Goal: Task Accomplishment & Management: Manage account settings

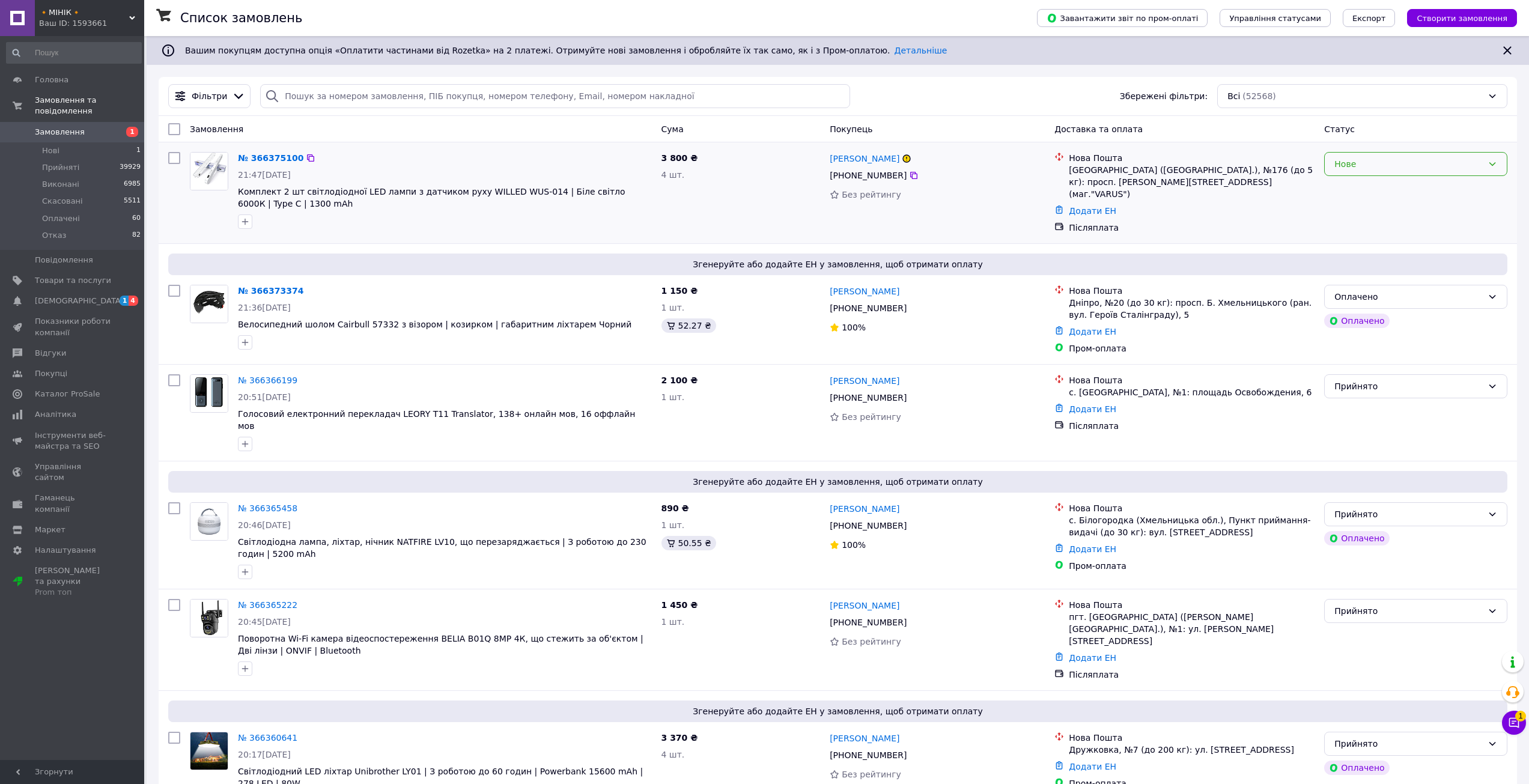
click at [1391, 169] on div "Нове" at bounding box center [1409, 164] width 148 height 13
click at [1374, 194] on li "Прийнято" at bounding box center [1416, 190] width 182 height 22
click at [1460, 302] on div "Оплачено" at bounding box center [1416, 296] width 183 height 24
click at [1416, 319] on li "Прийнято" at bounding box center [1416, 318] width 182 height 22
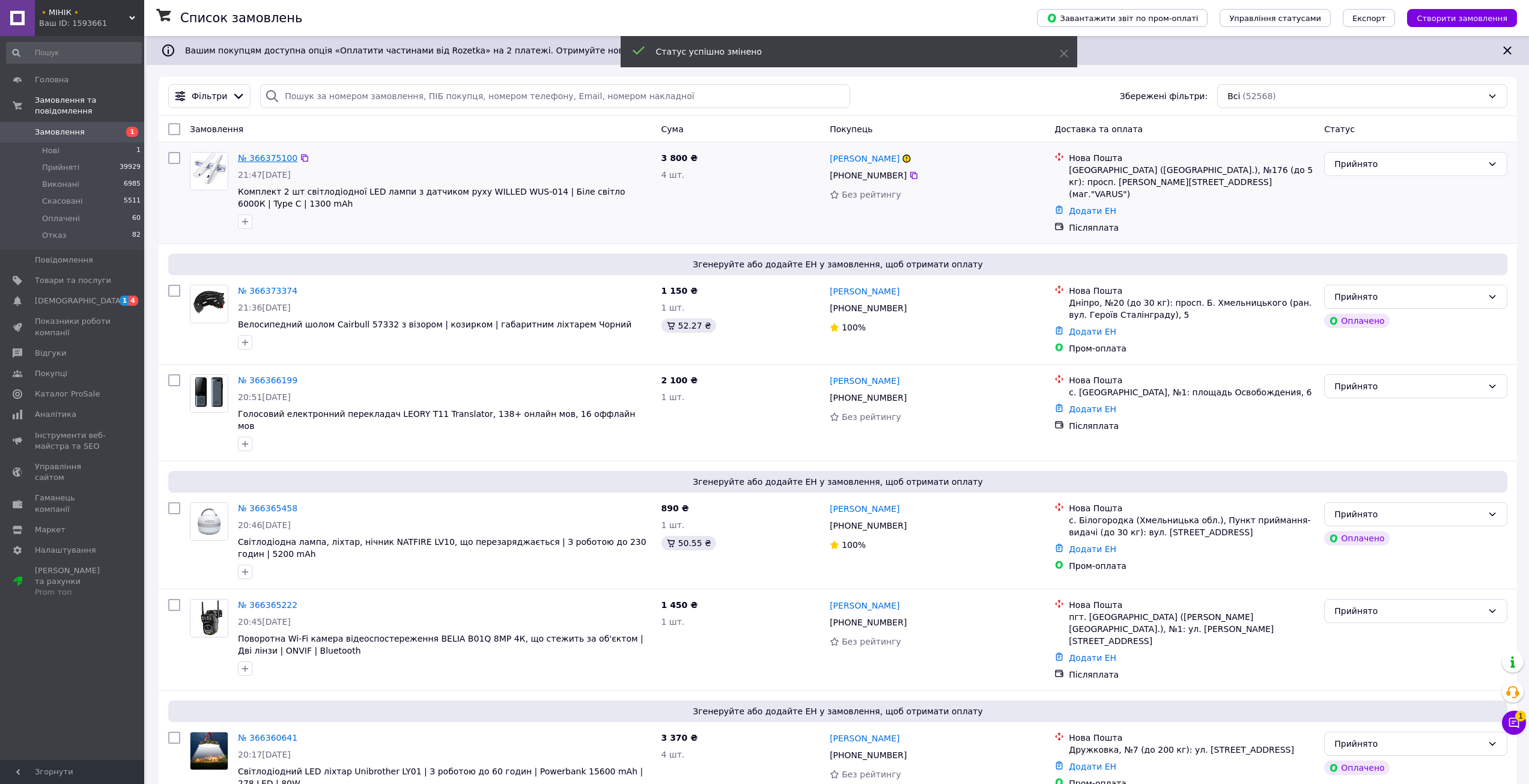
click at [250, 160] on link "№ 366375100" at bounding box center [267, 158] width 59 height 10
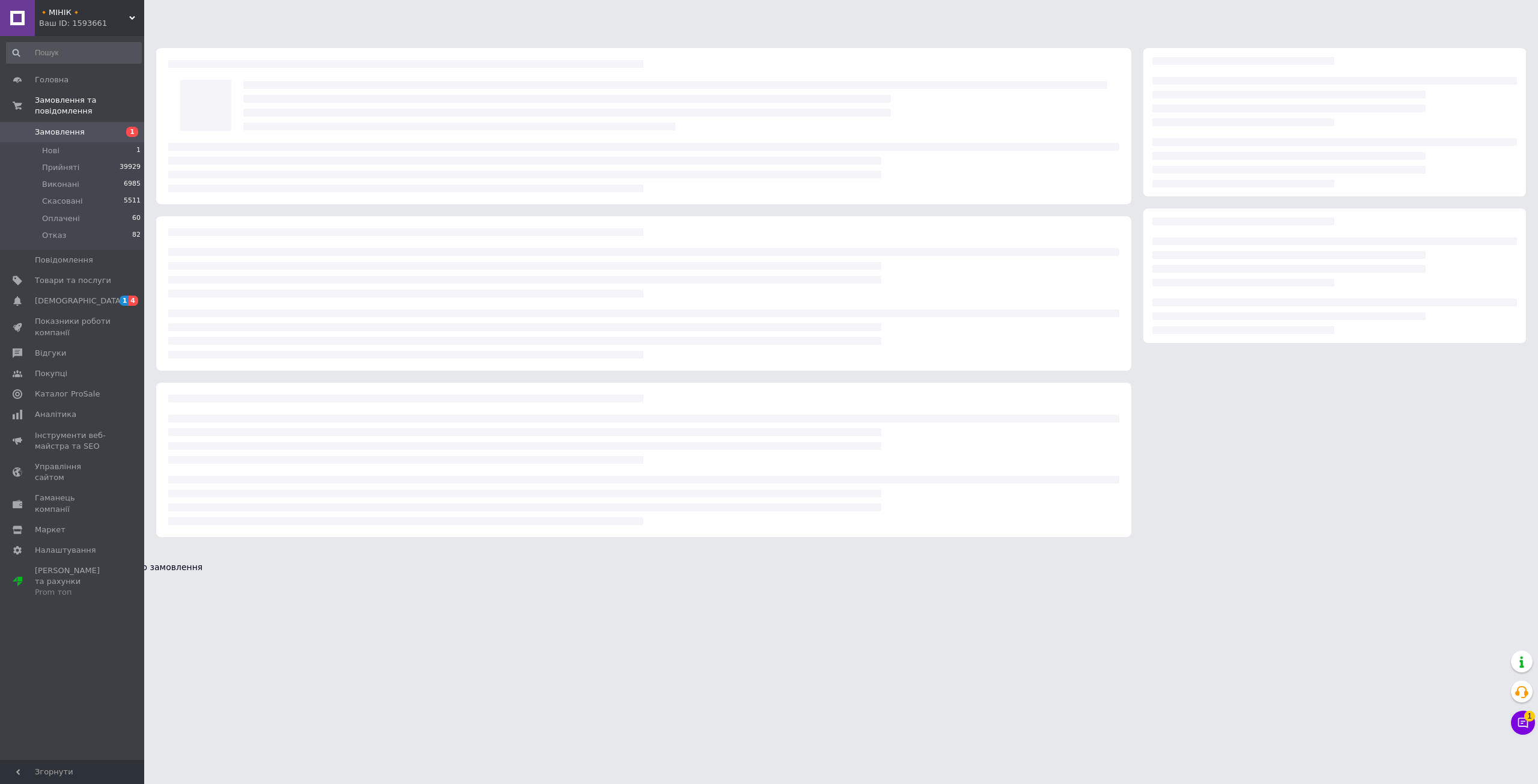
click at [1523, 549] on div "Тут є кешбек Повертаємо до 1.30% від кожного замовлення Увiйти" at bounding box center [769, 573] width 1538 height 48
click at [10, 556] on button at bounding box center [5, 558] width 10 height 3
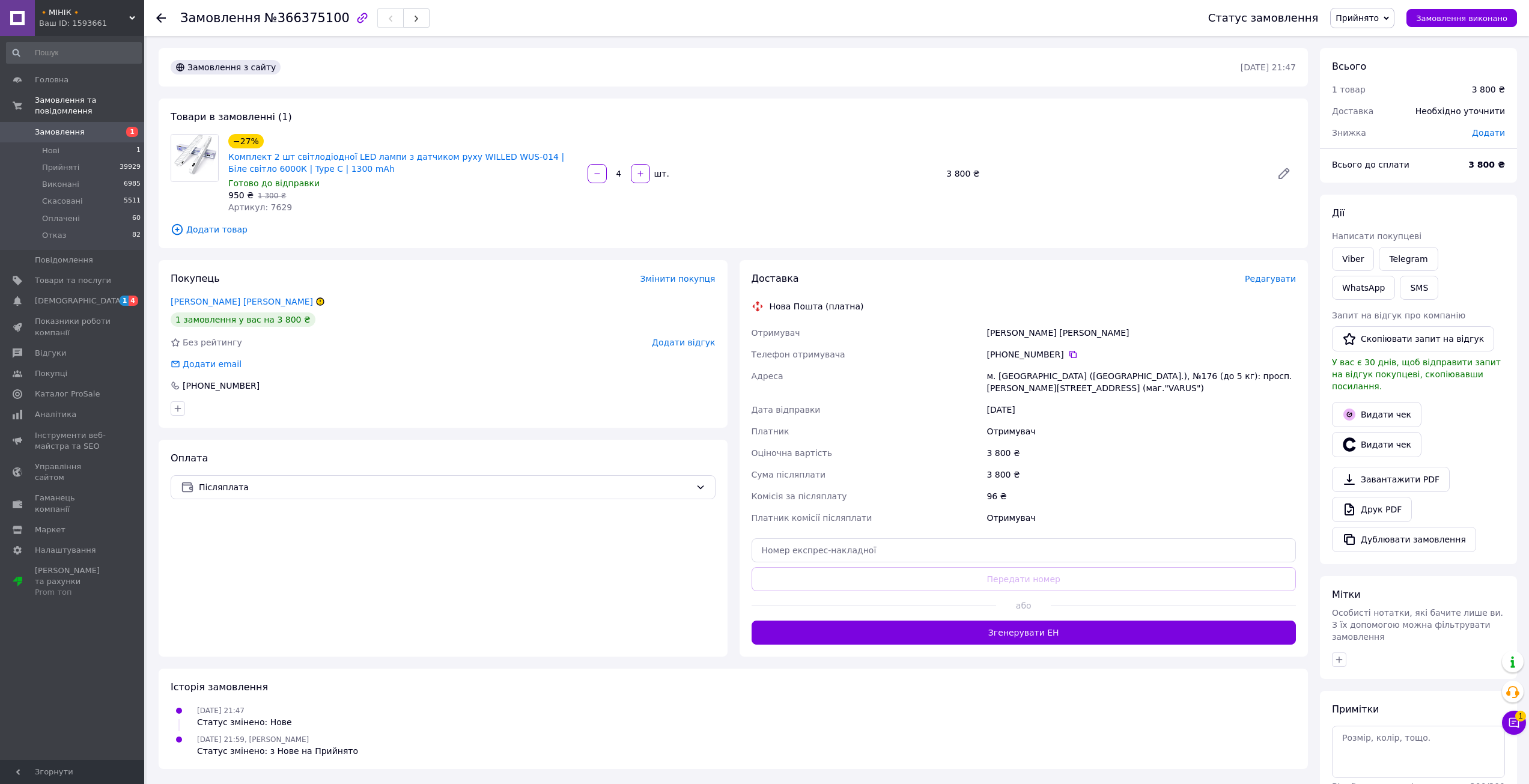
click at [81, 126] on span "Замовлення" at bounding box center [73, 131] width 76 height 10
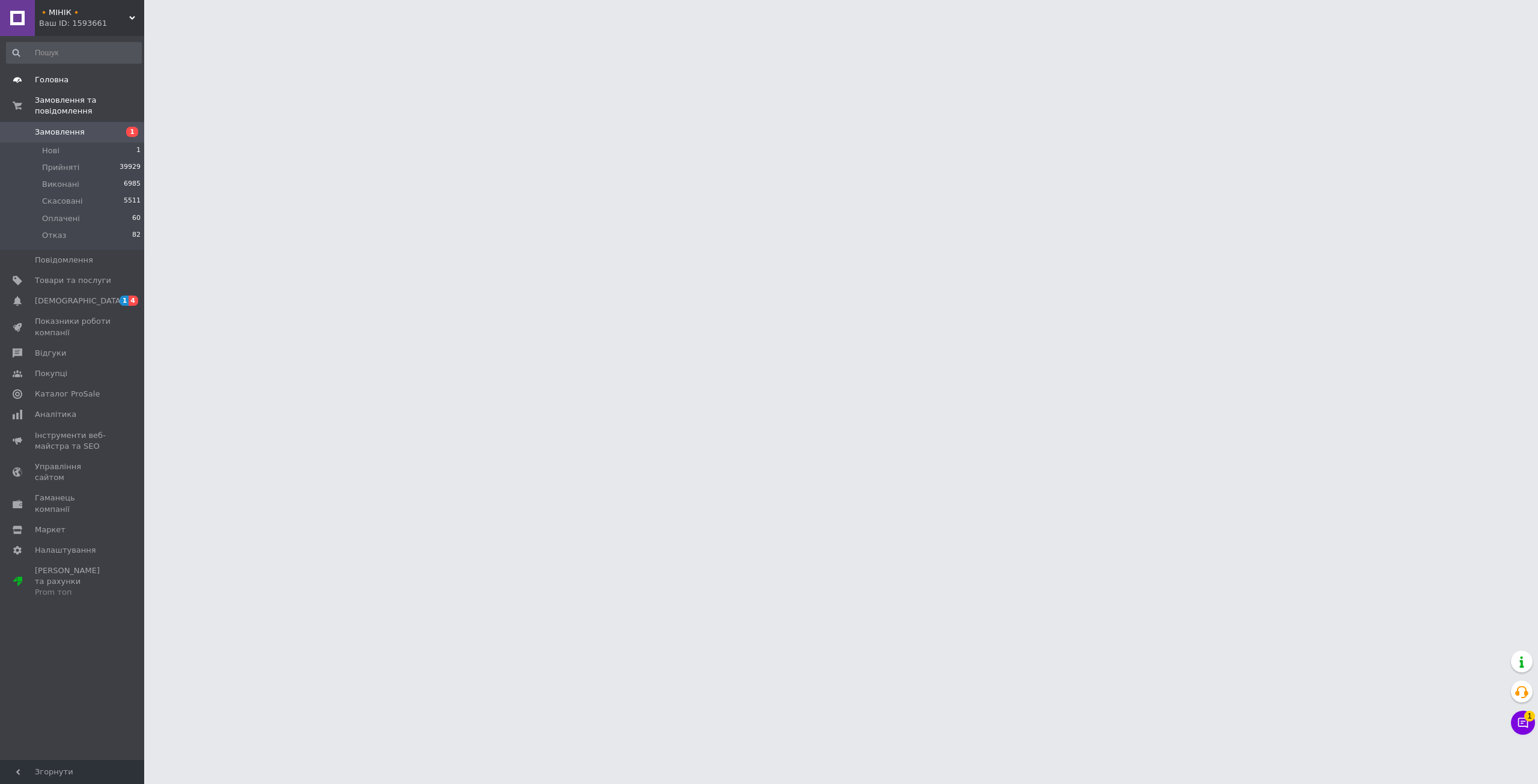
click at [60, 75] on span "Головна" at bounding box center [52, 80] width 34 height 10
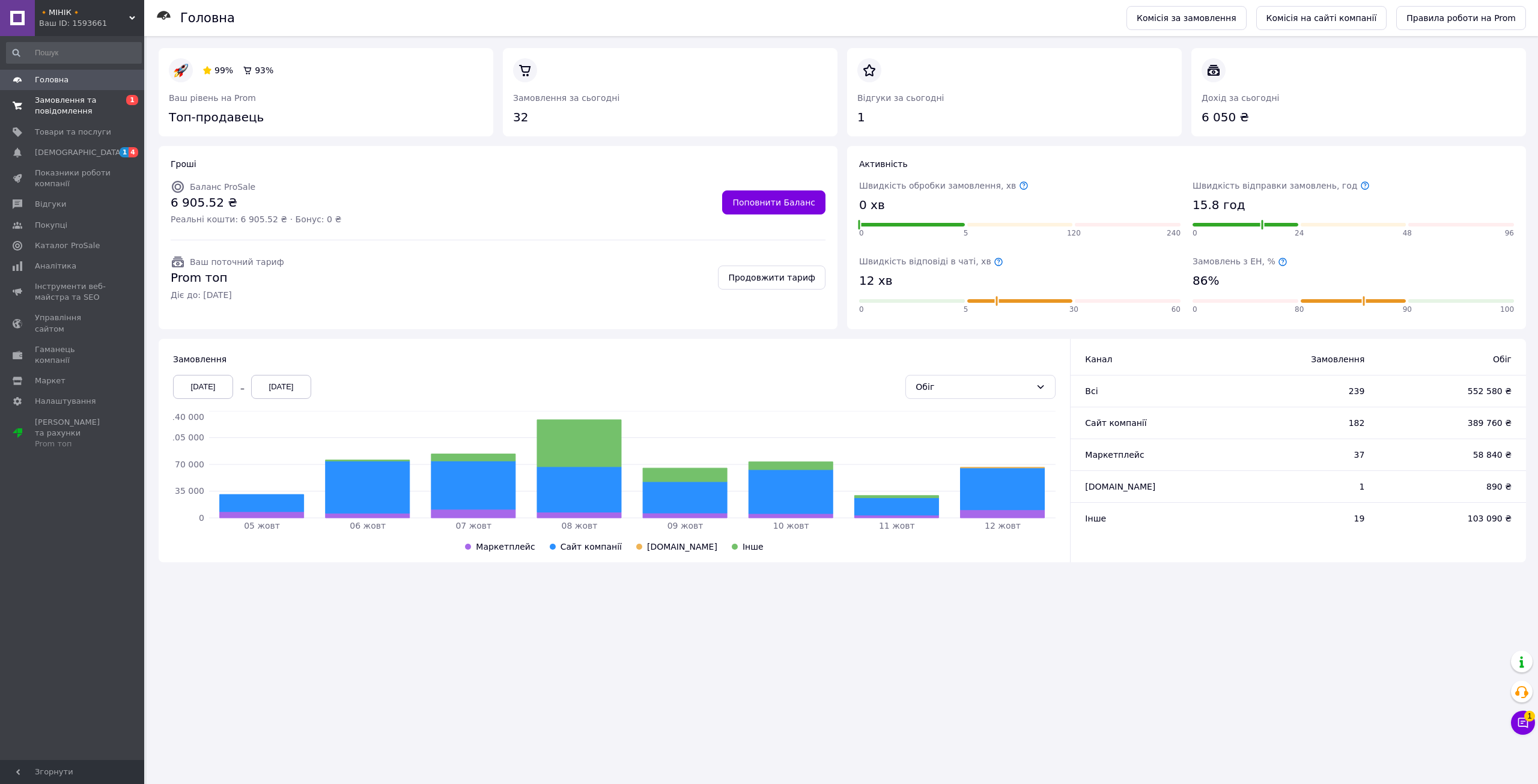
click at [104, 108] on span "Замовлення та повідомлення" at bounding box center [73, 106] width 76 height 22
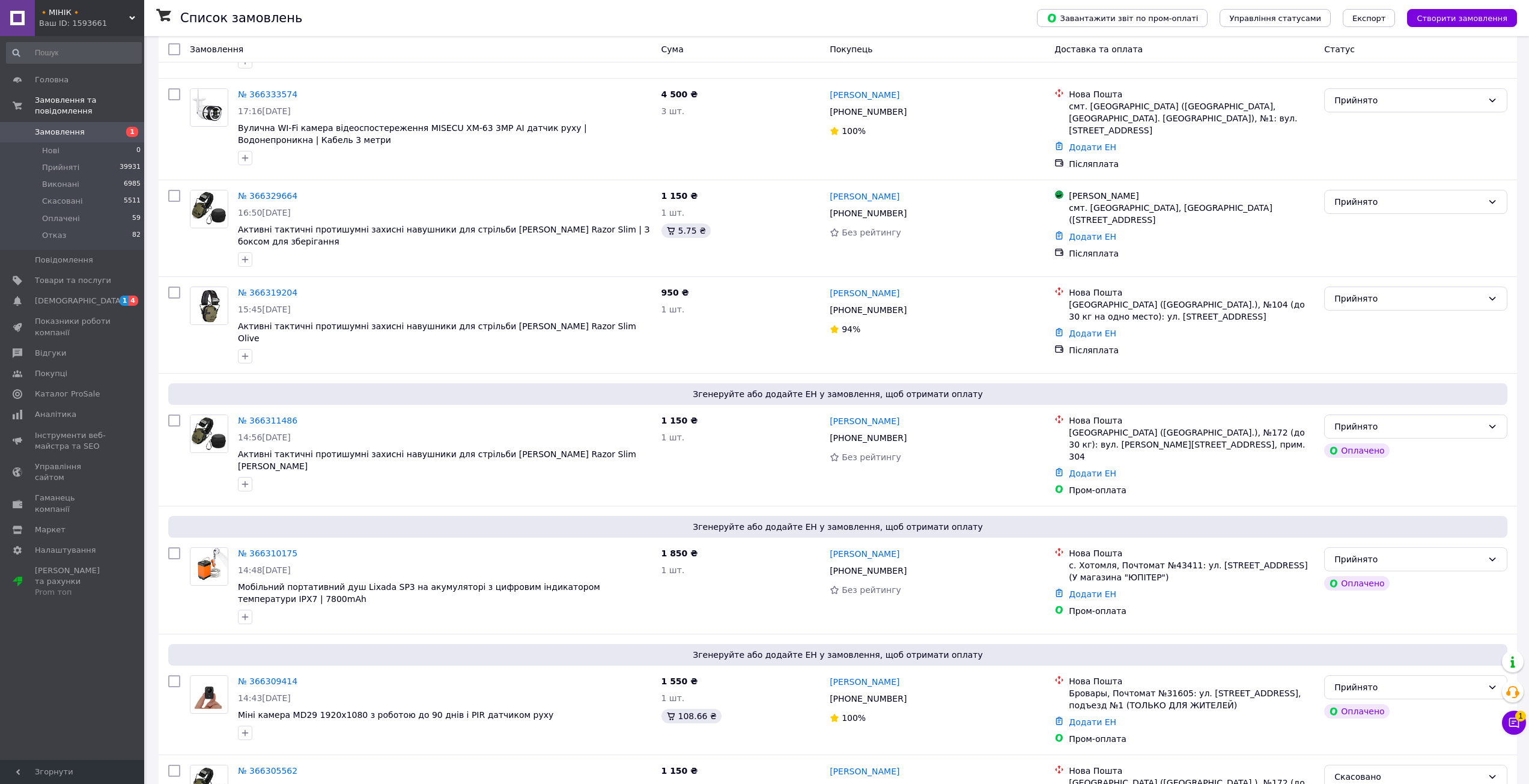
scroll to position [1520, 0]
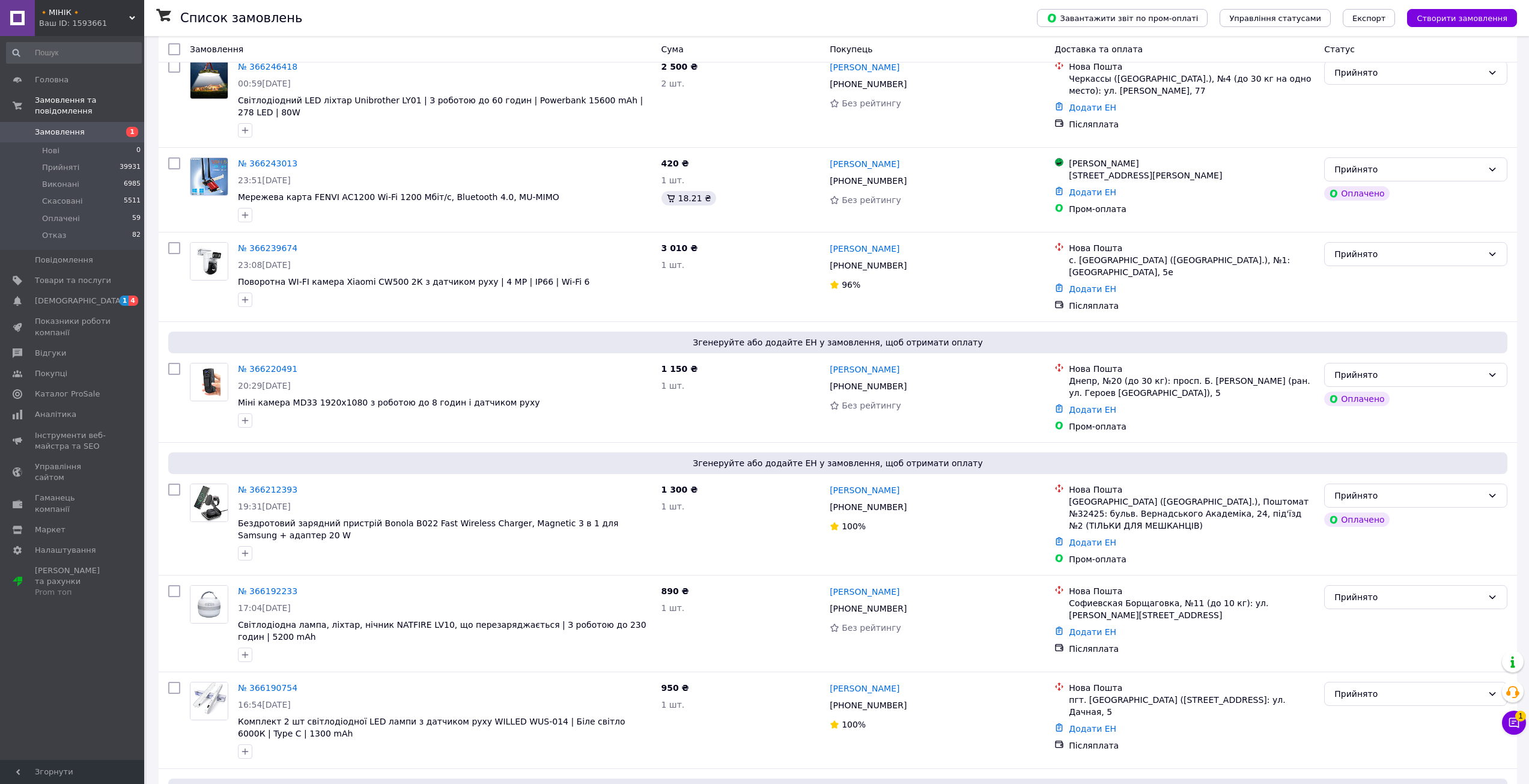
scroll to position [1421, 0]
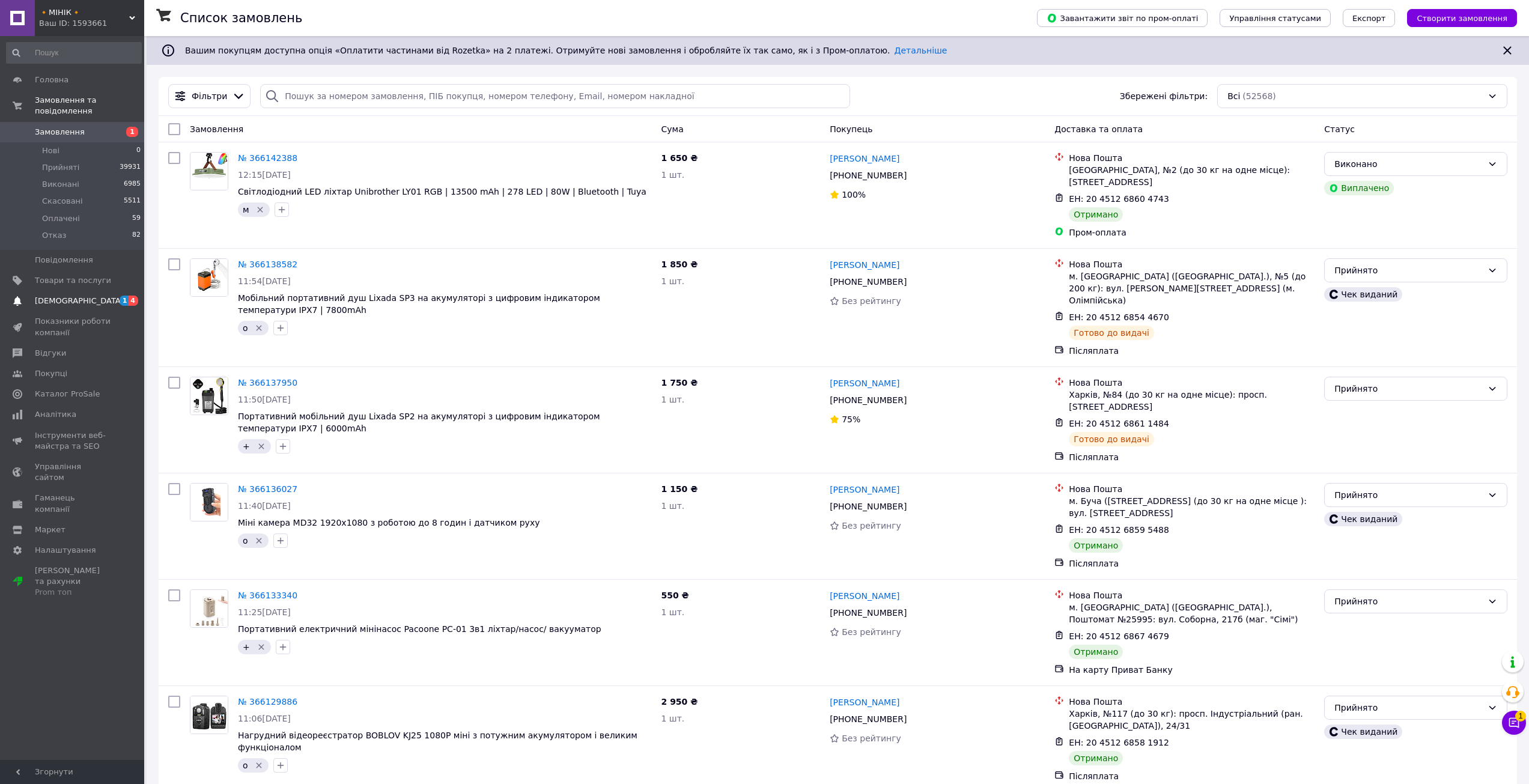
click at [110, 296] on span "[DEMOGRAPHIC_DATA]" at bounding box center [73, 300] width 76 height 10
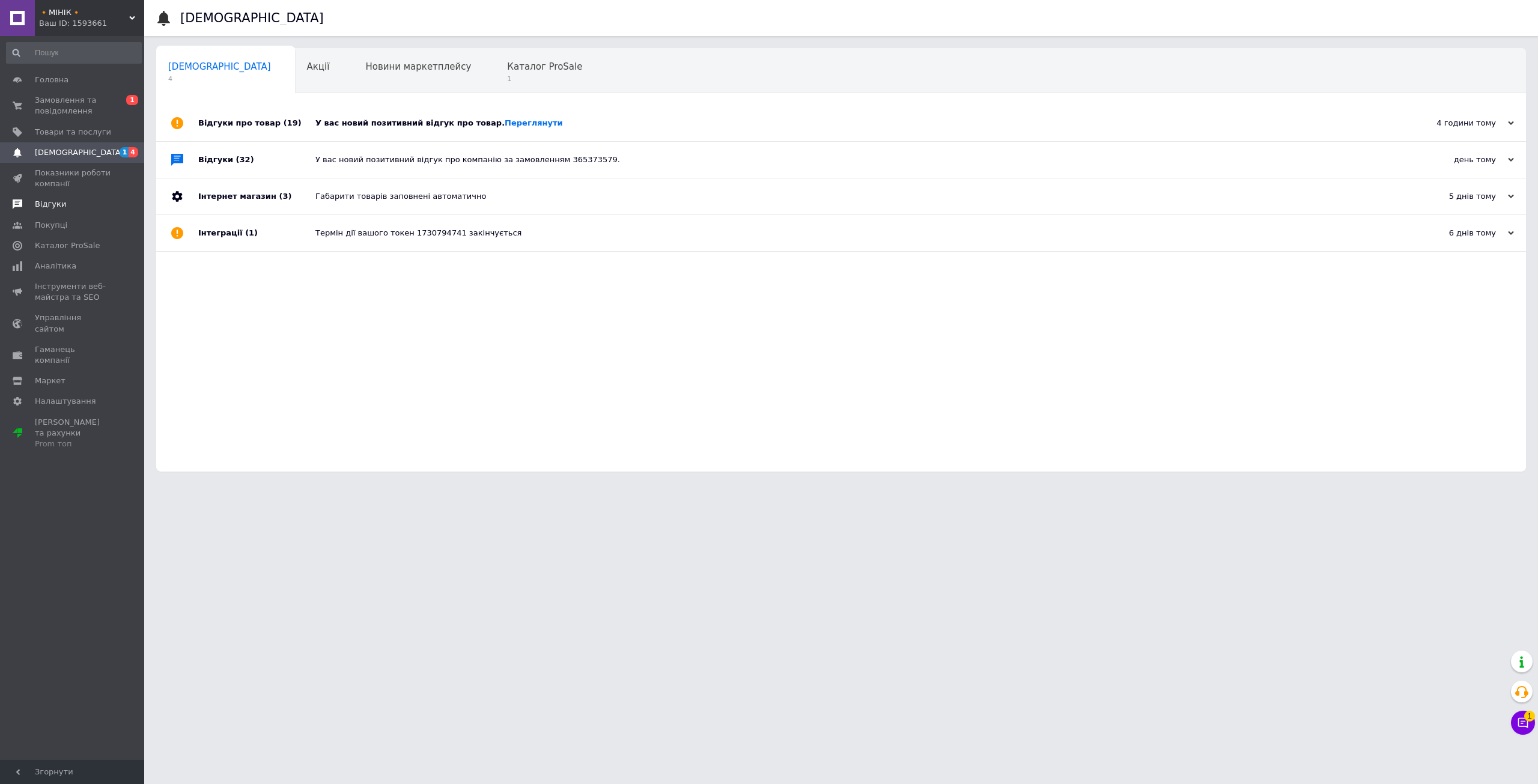
click at [55, 203] on span "Відгуки" at bounding box center [50, 203] width 31 height 10
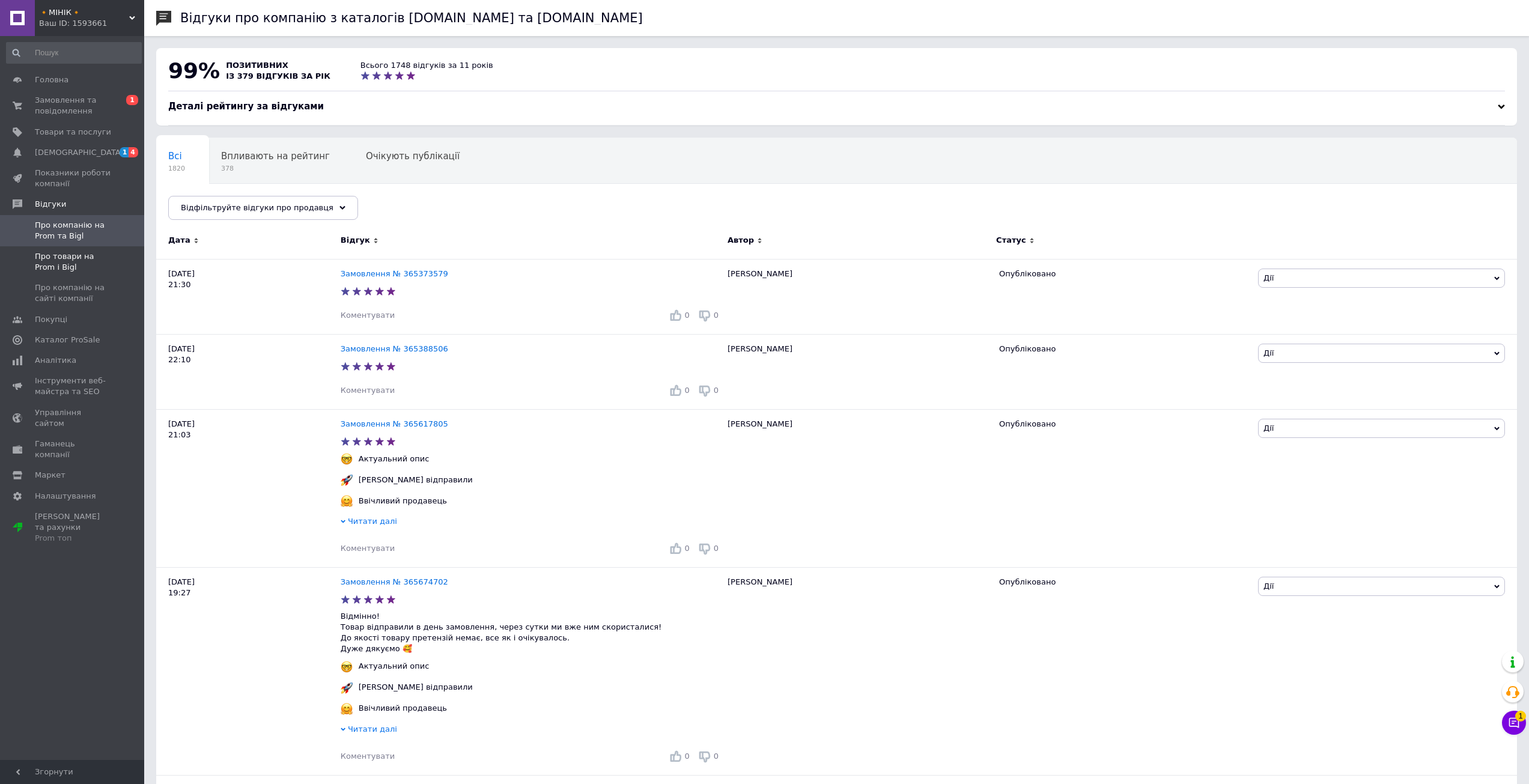
click at [104, 263] on span "Про товари на Prom і Bigl" at bounding box center [73, 261] width 76 height 22
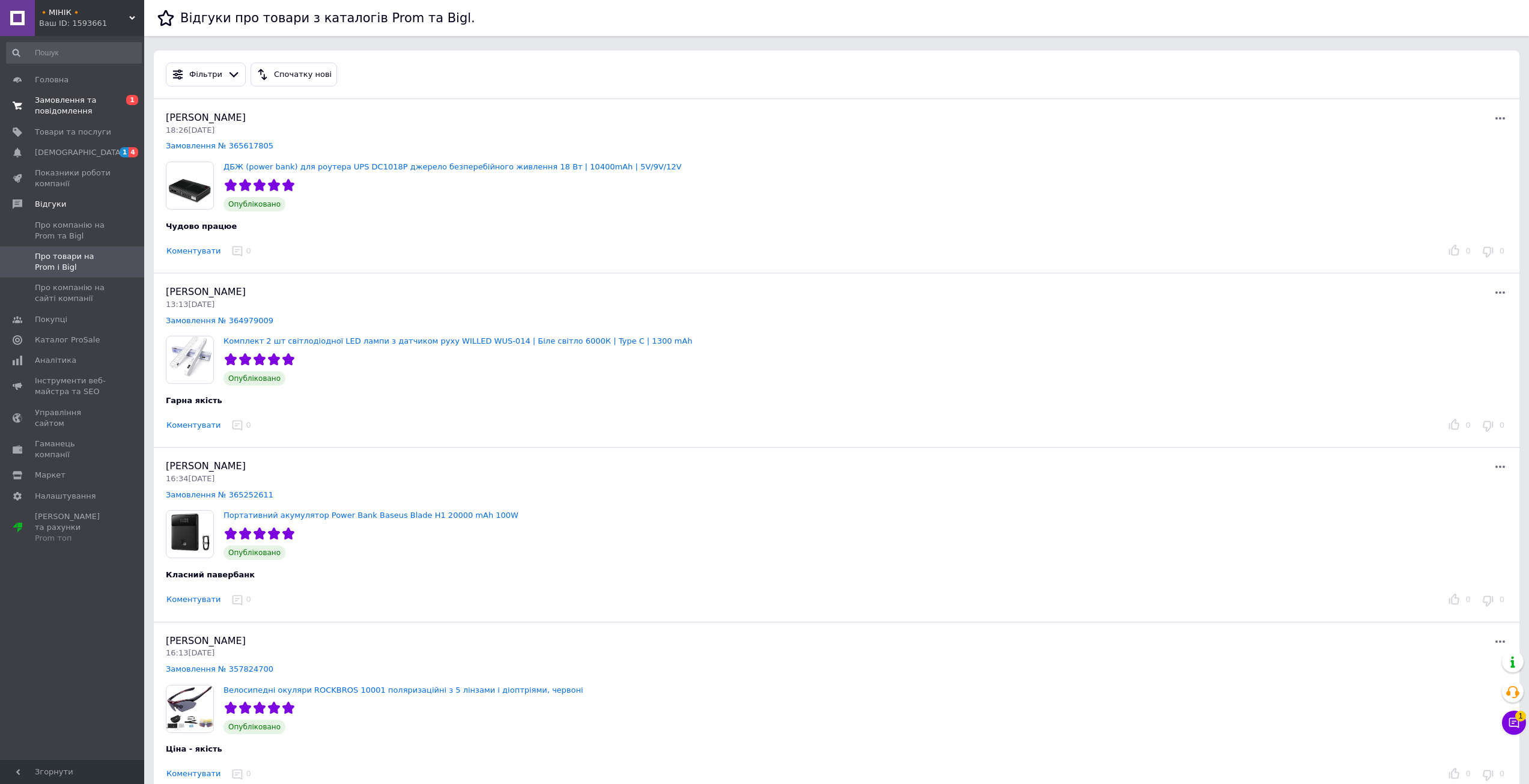
click at [78, 105] on span "Замовлення та повідомлення" at bounding box center [73, 106] width 76 height 22
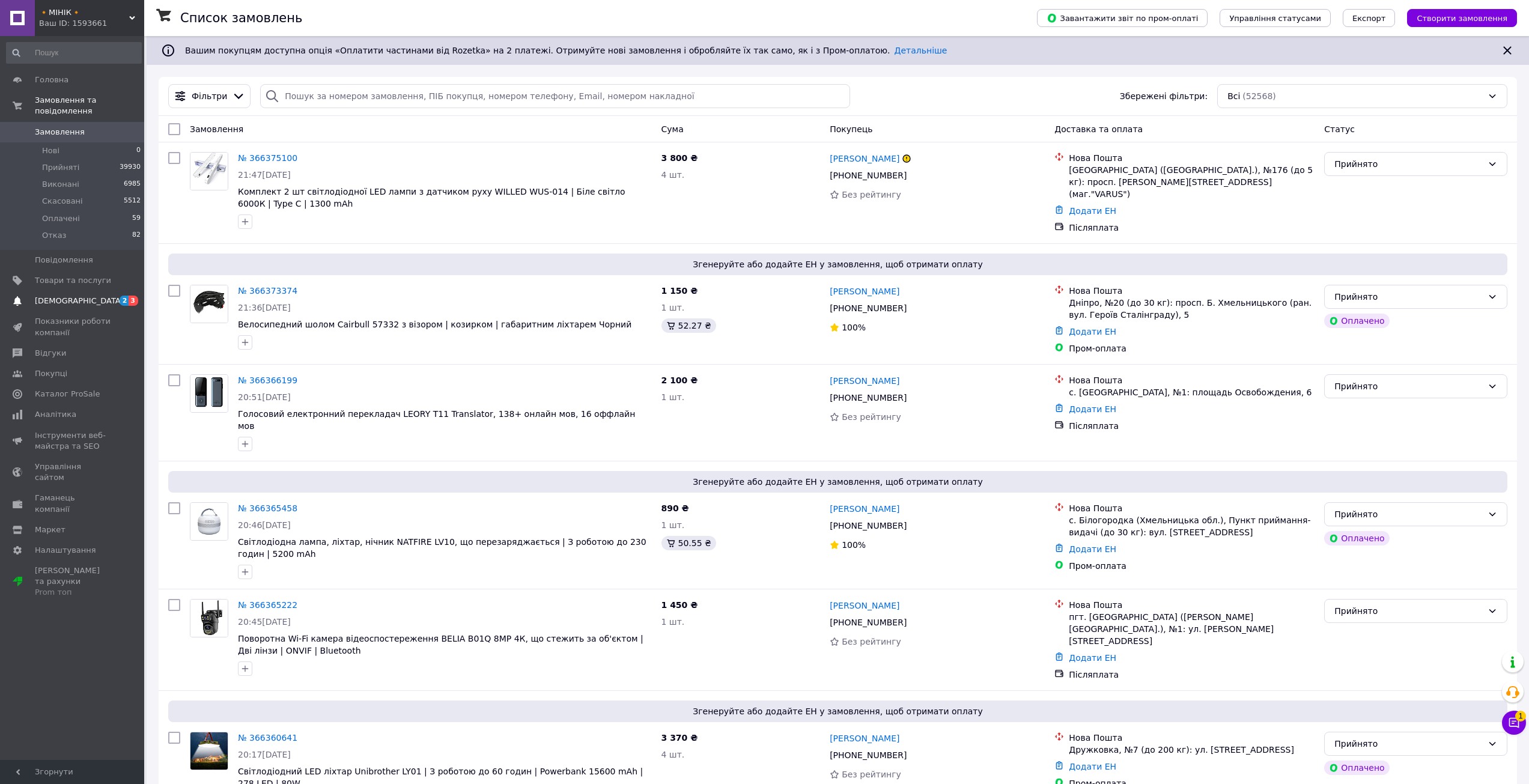
click at [49, 296] on span "[DEMOGRAPHIC_DATA]" at bounding box center [79, 300] width 89 height 10
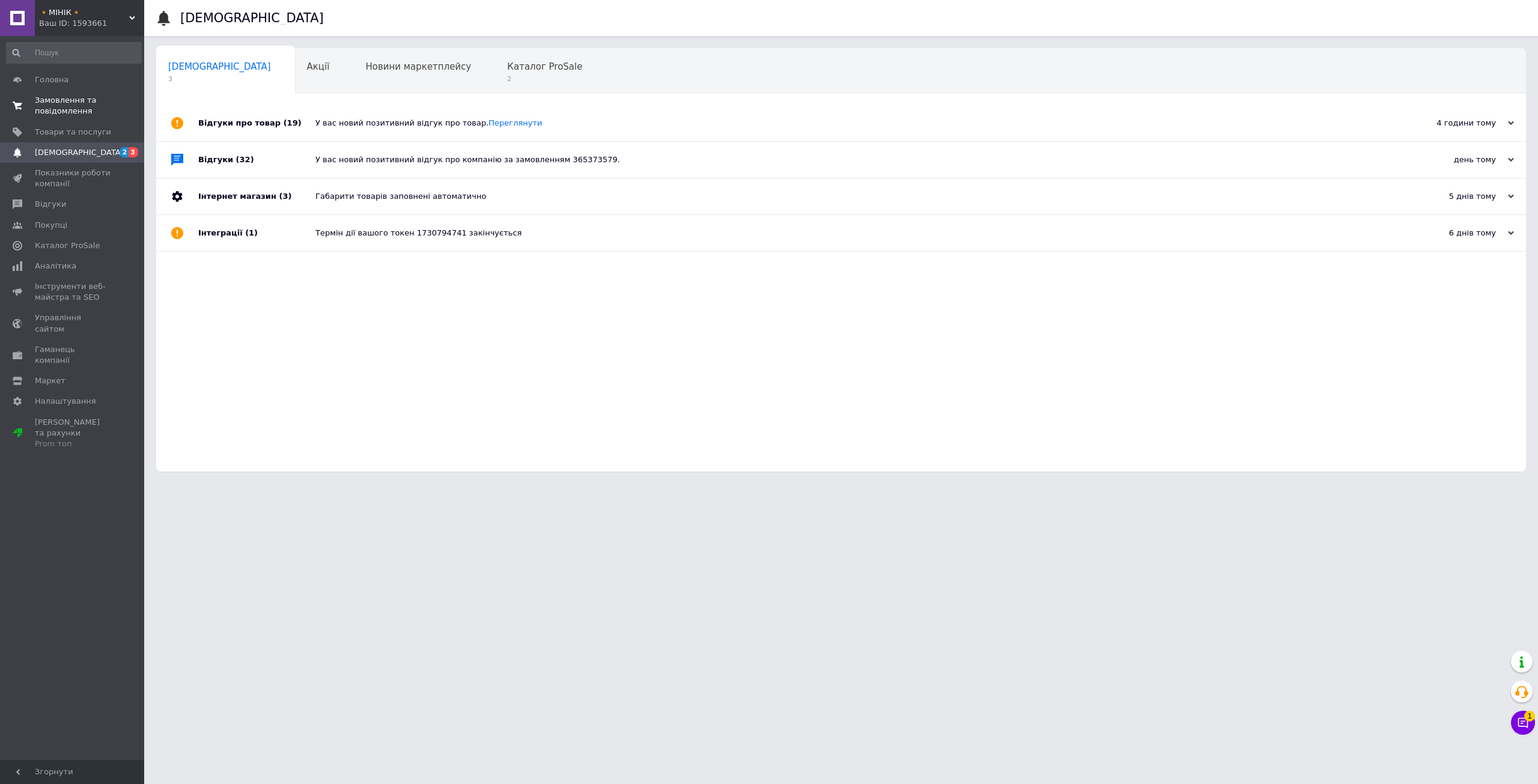
click at [82, 101] on span "Замовлення та повідомлення" at bounding box center [73, 106] width 76 height 22
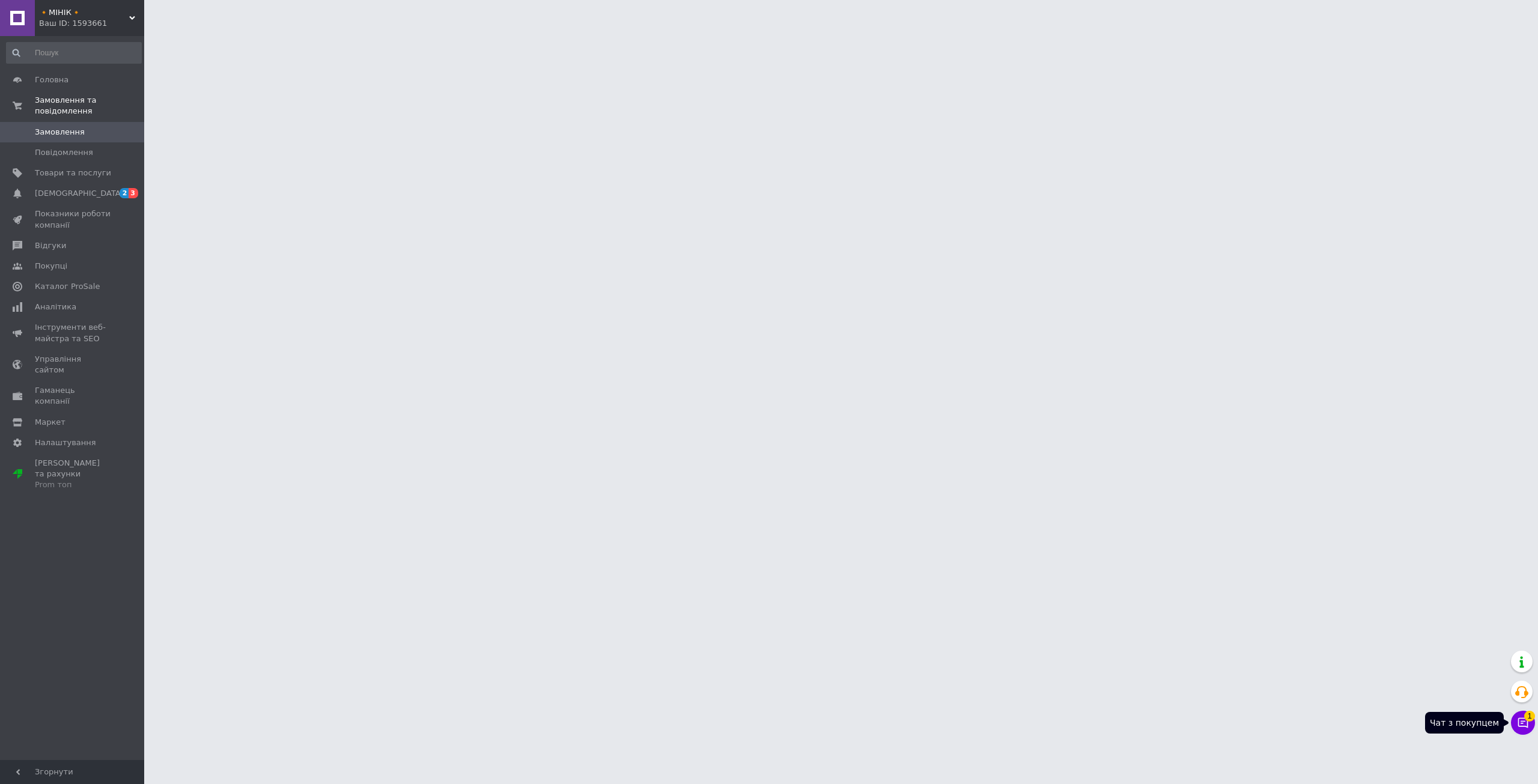
click at [1514, 716] on button "Чат з покупцем 1" at bounding box center [1523, 723] width 24 height 24
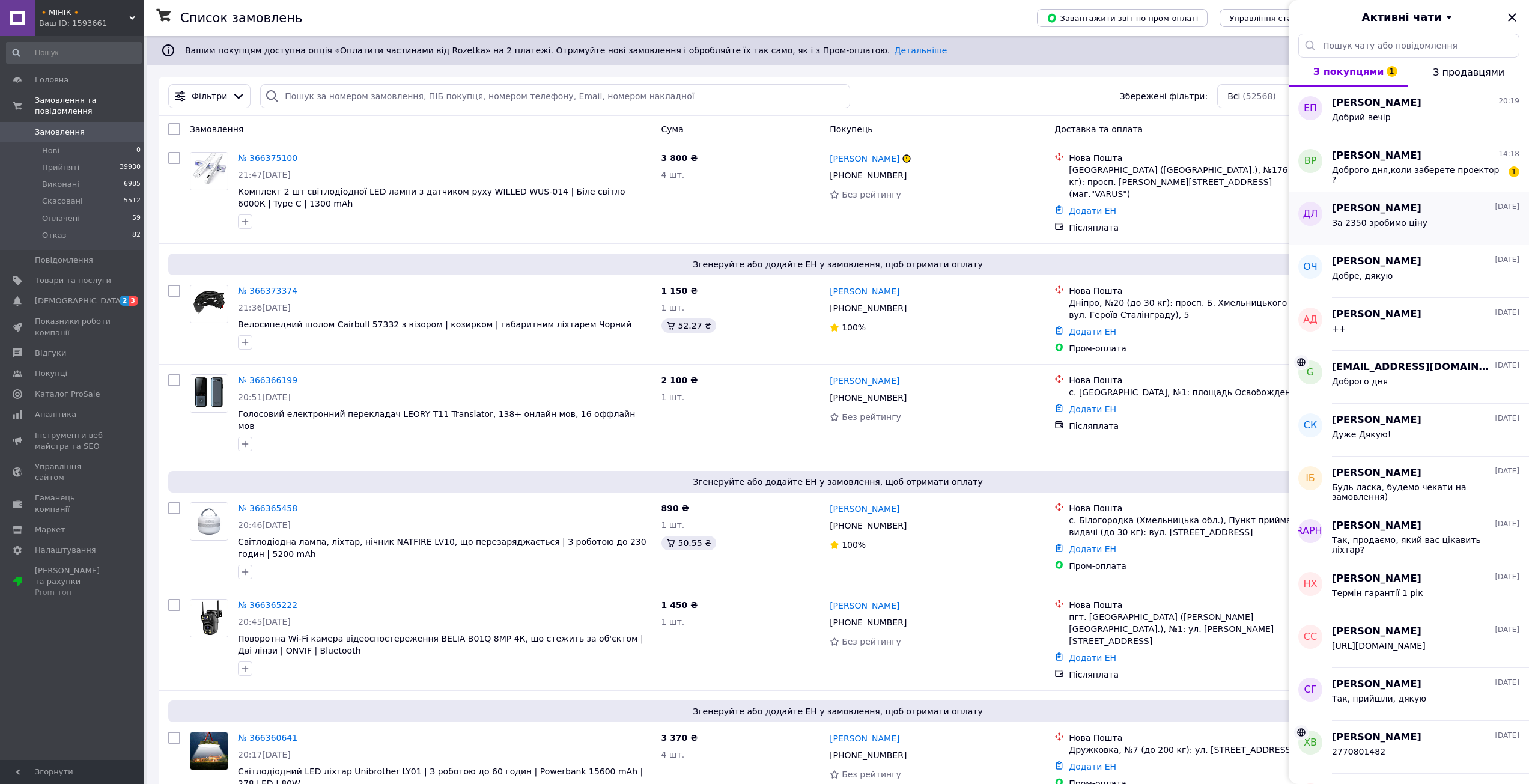
click at [1406, 224] on span "За 2350 зробимо ціну" at bounding box center [1379, 223] width 96 height 10
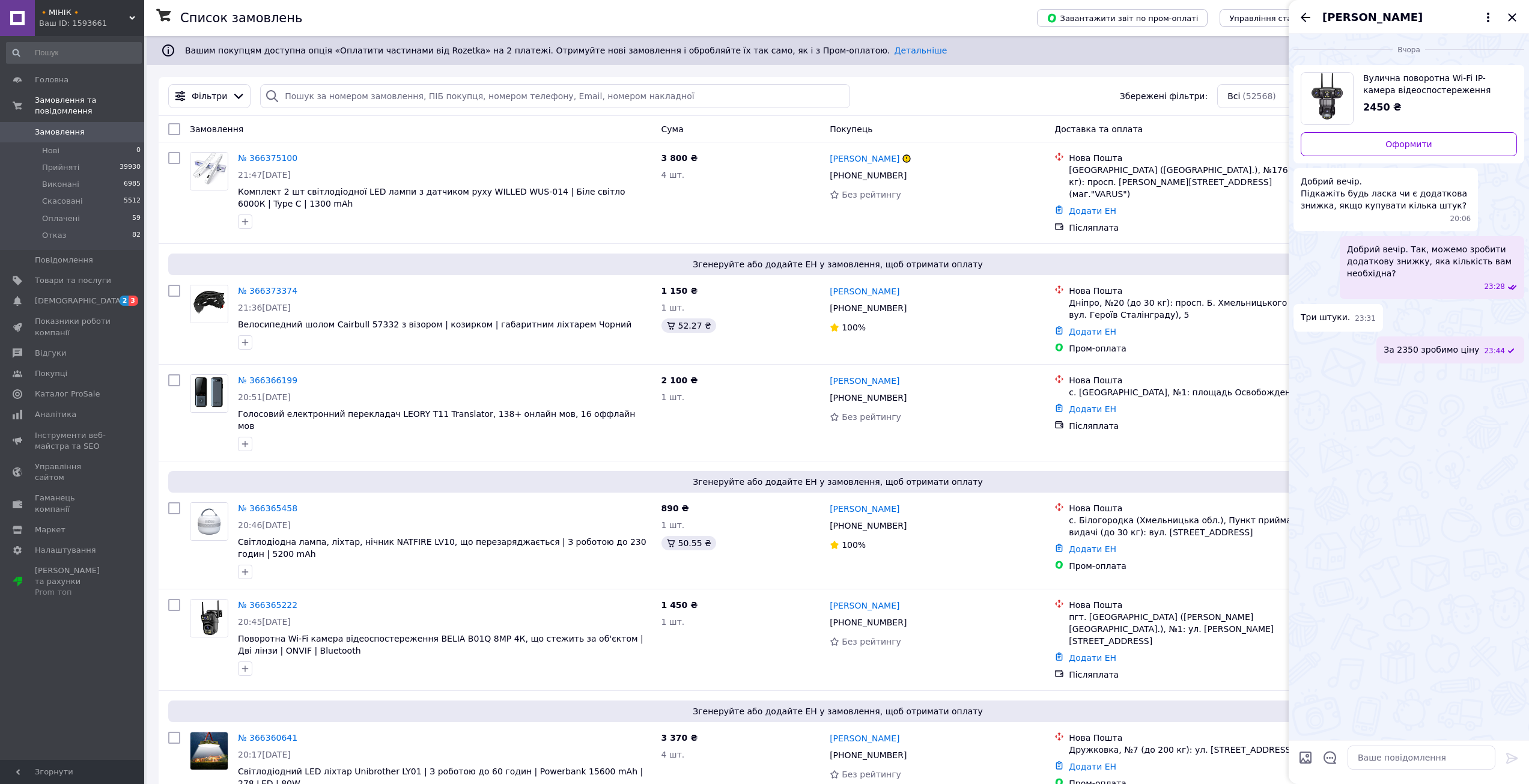
click at [1519, 9] on div "[PERSON_NAME]" at bounding box center [1409, 17] width 241 height 34
click at [1515, 15] on icon "Закрити" at bounding box center [1512, 17] width 8 height 8
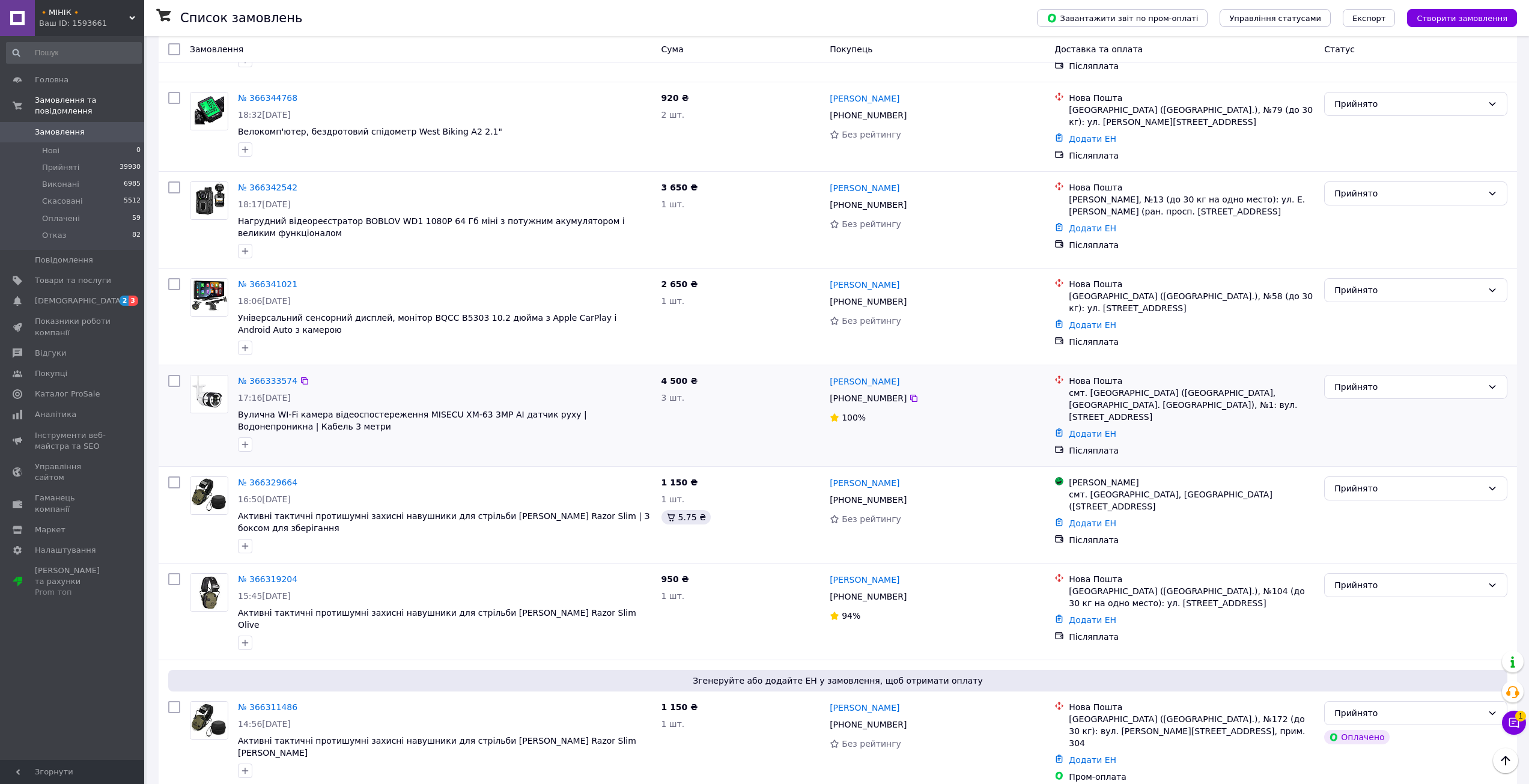
scroll to position [1484, 0]
